Goal: Transaction & Acquisition: Purchase product/service

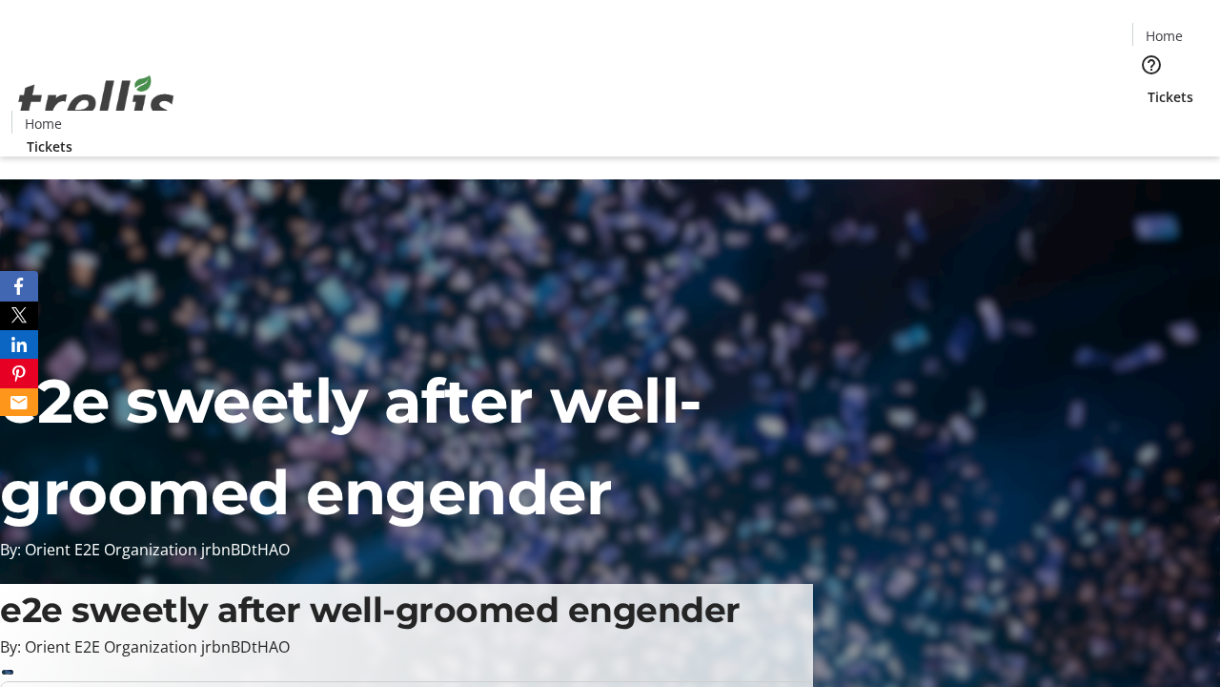
click at [1148, 87] on span "Tickets" at bounding box center [1171, 97] width 46 height 20
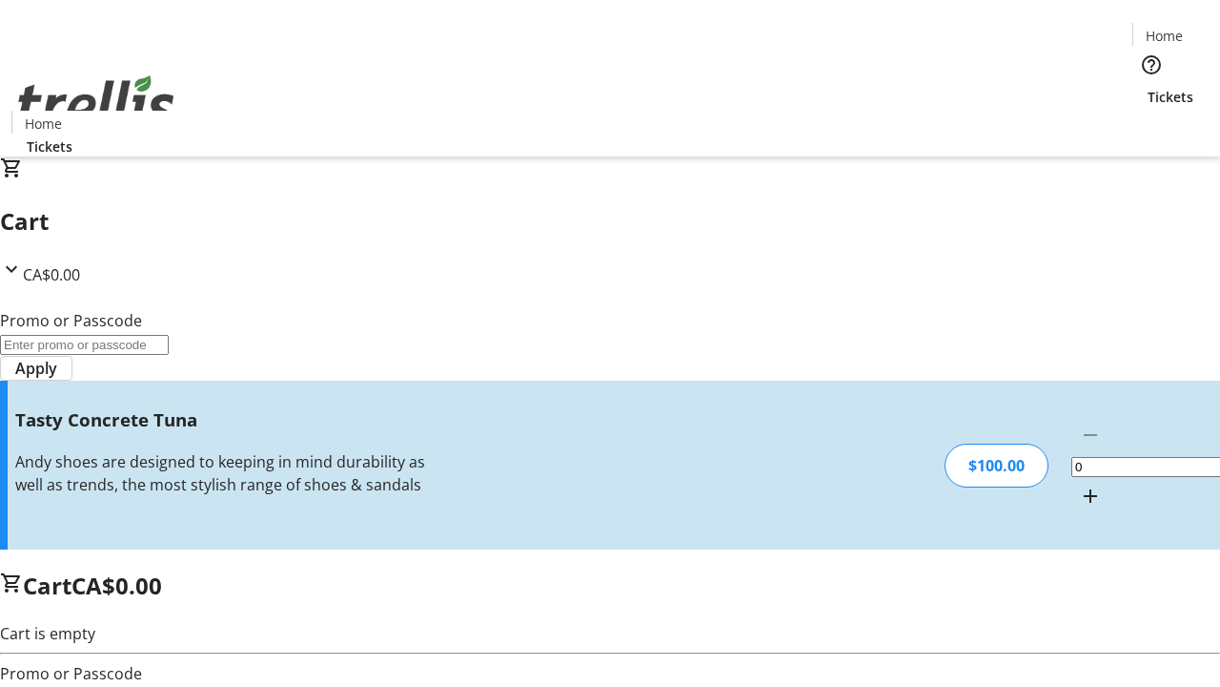
click at [1079, 484] on mat-icon "Increment by one" at bounding box center [1090, 495] width 23 height 23
type input "1"
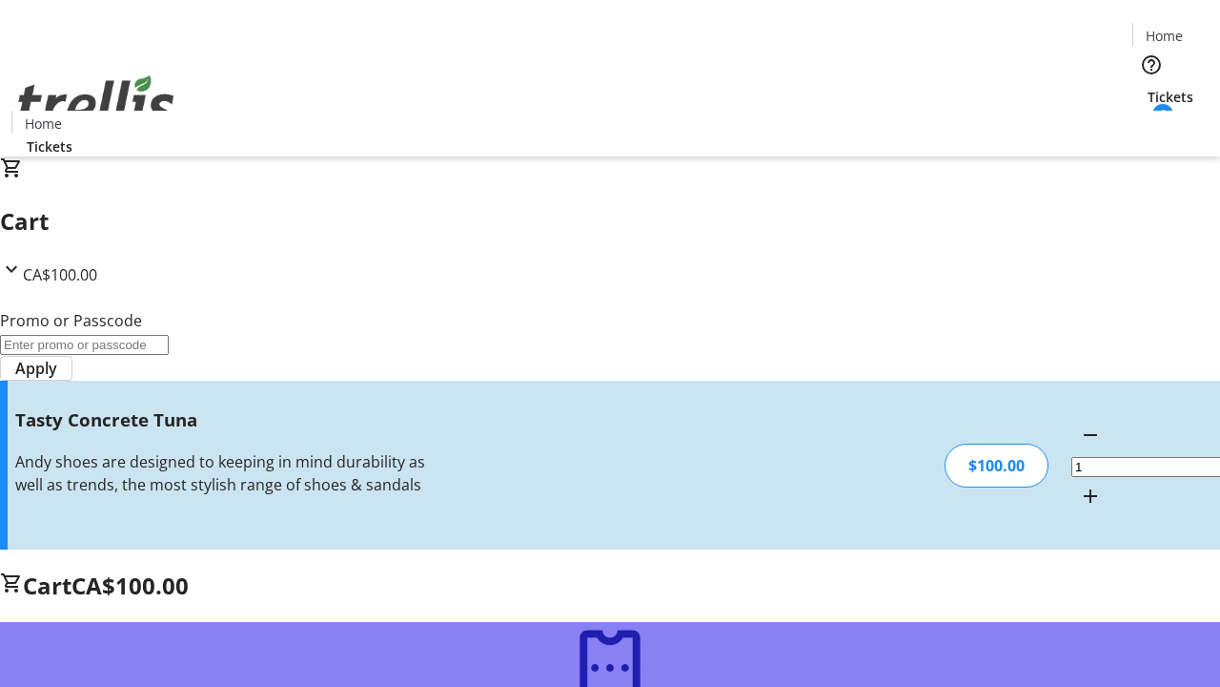
type input "FREE"
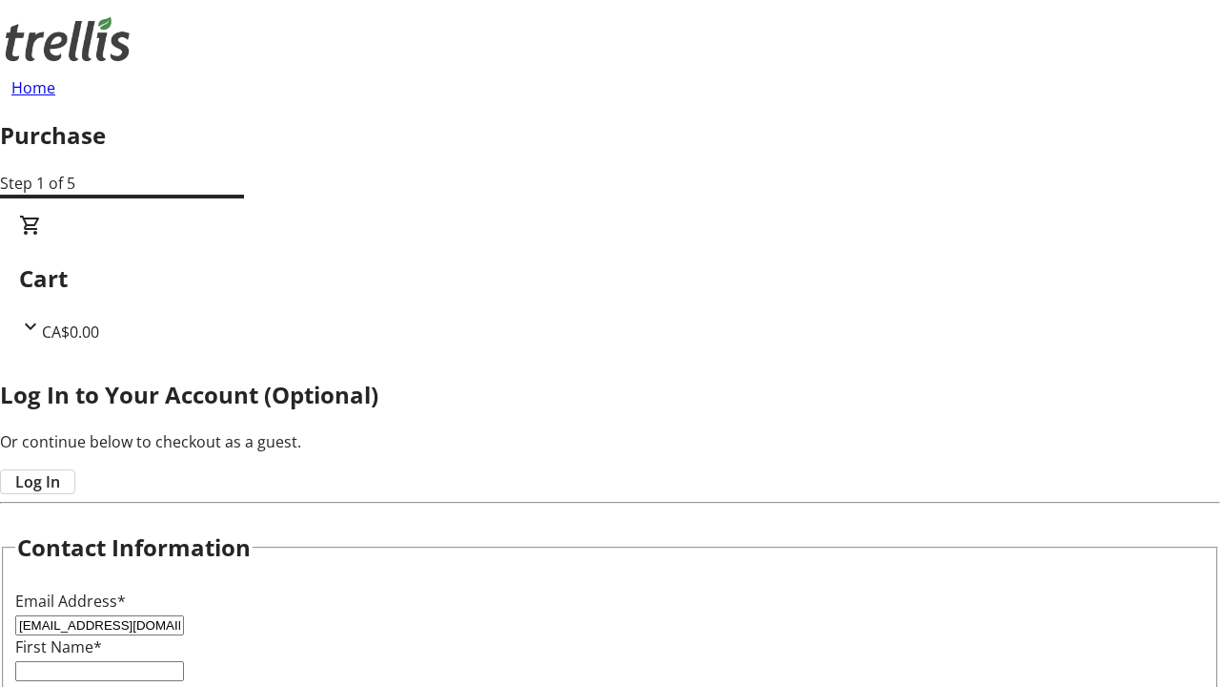
type input "[EMAIL_ADDRESS][DOMAIN_NAME]"
type input "Serenity"
type input "Price"
